Goal: Task Accomplishment & Management: Use online tool/utility

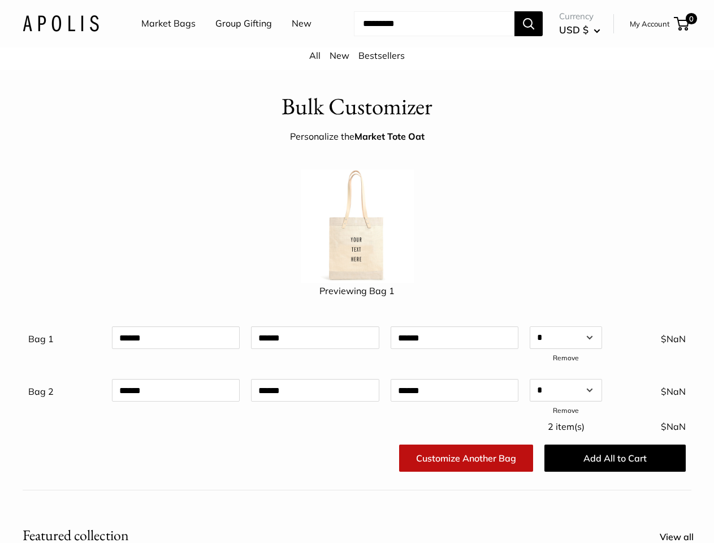
click at [357, 271] on img at bounding box center [357, 226] width 113 height 113
click at [357, 36] on input "Search..." at bounding box center [434, 23] width 161 height 25
click at [233, 42] on ul "Market Bags Group Gifting New" at bounding box center [236, 24] width 190 height 36
click at [424, 36] on input "Search..." at bounding box center [434, 23] width 161 height 25
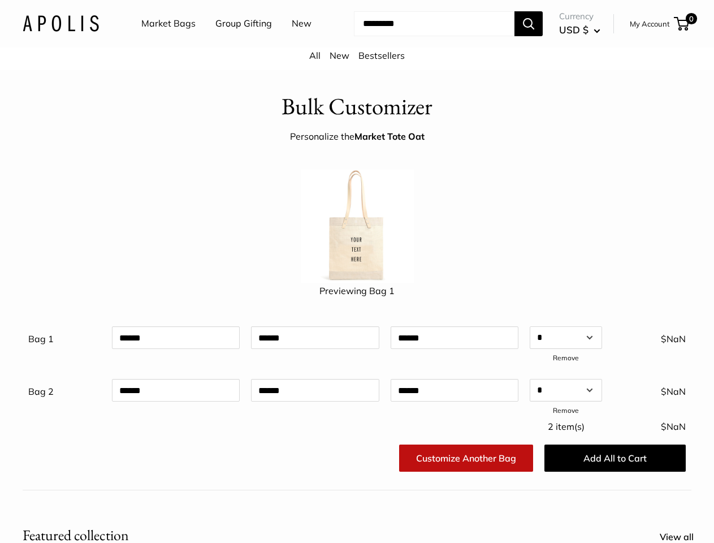
click at [357, 383] on div "Bag 1 Qty * * * * * * * * * ** ** ** ** ** ** ** ** ** ** ** ** ** ** ** ** ** …" at bounding box center [356, 370] width 657 height 97
click at [566, 362] on link "Remove" at bounding box center [566, 357] width 26 height 8
